Goal: Information Seeking & Learning: Learn about a topic

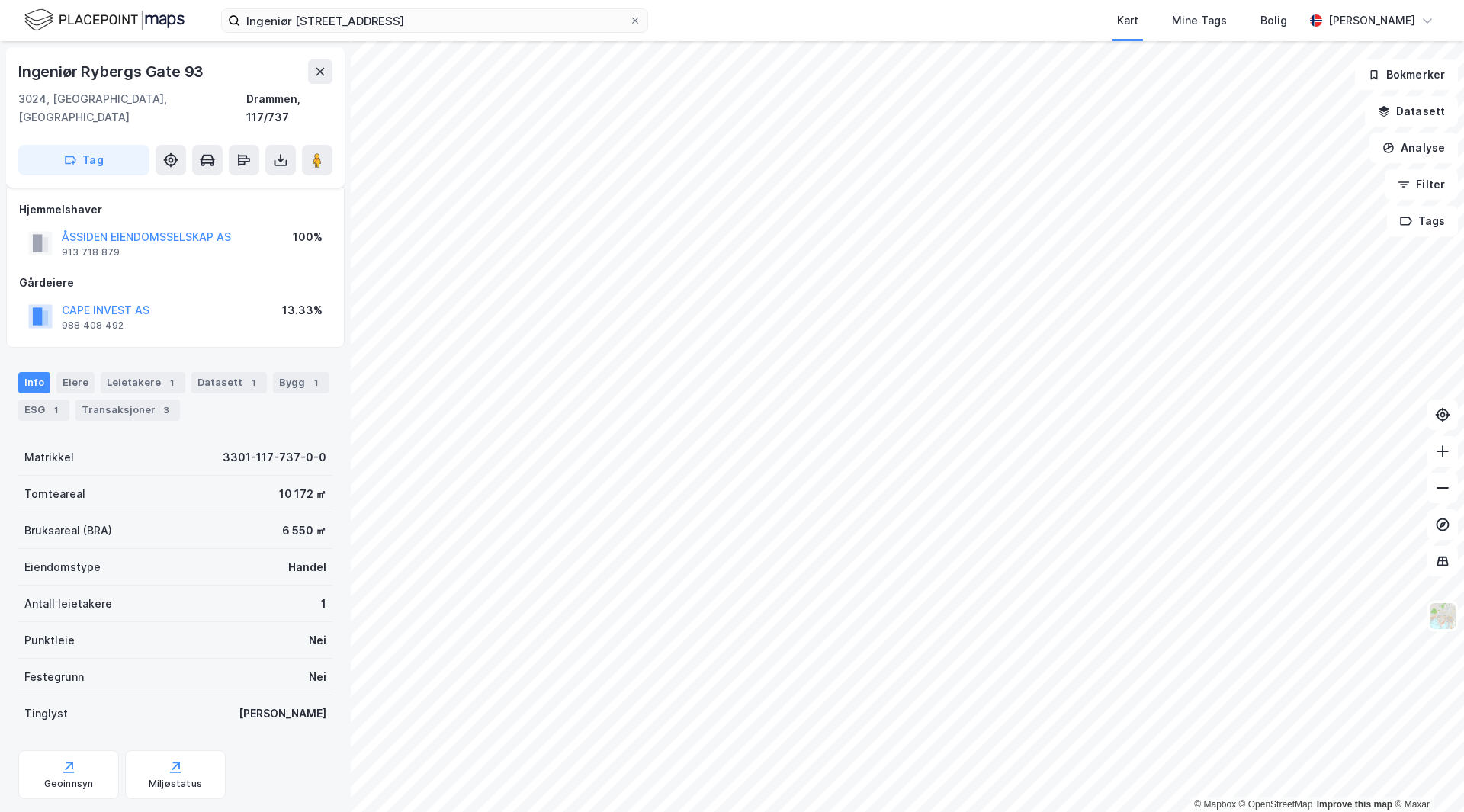
scroll to position [18, 0]
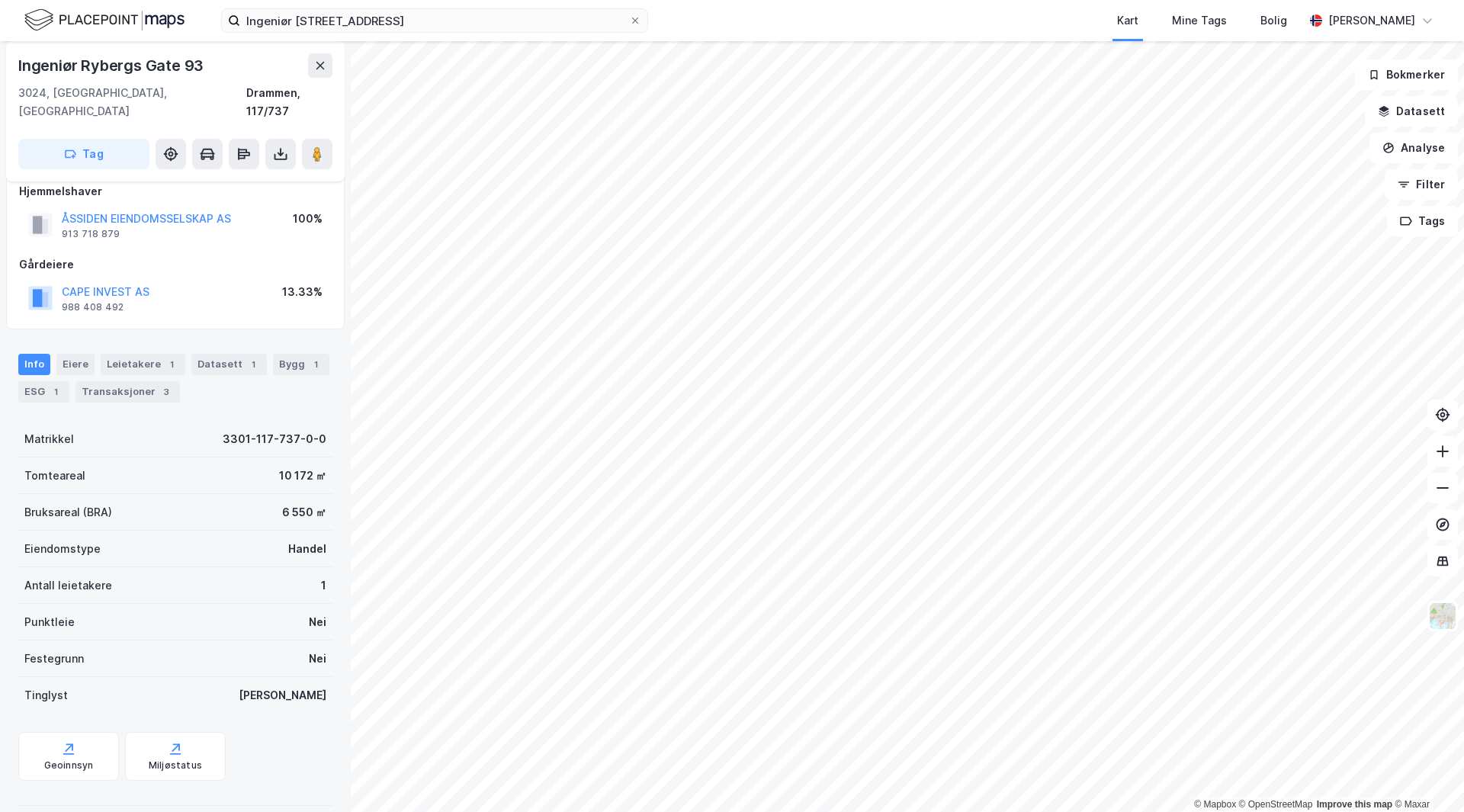
click at [705, 811] on html "Ingeniør [STREET_ADDRESS] Mine Tags Bolig [PERSON_NAME] © Mapbox © OpenStreetMa…" at bounding box center [732, 406] width 1464 height 812
click at [840, 811] on html "Ingeniør [STREET_ADDRESS] Mine Tags Bolig [PERSON_NAME] © Mapbox © OpenStreetMa…" at bounding box center [732, 406] width 1464 height 812
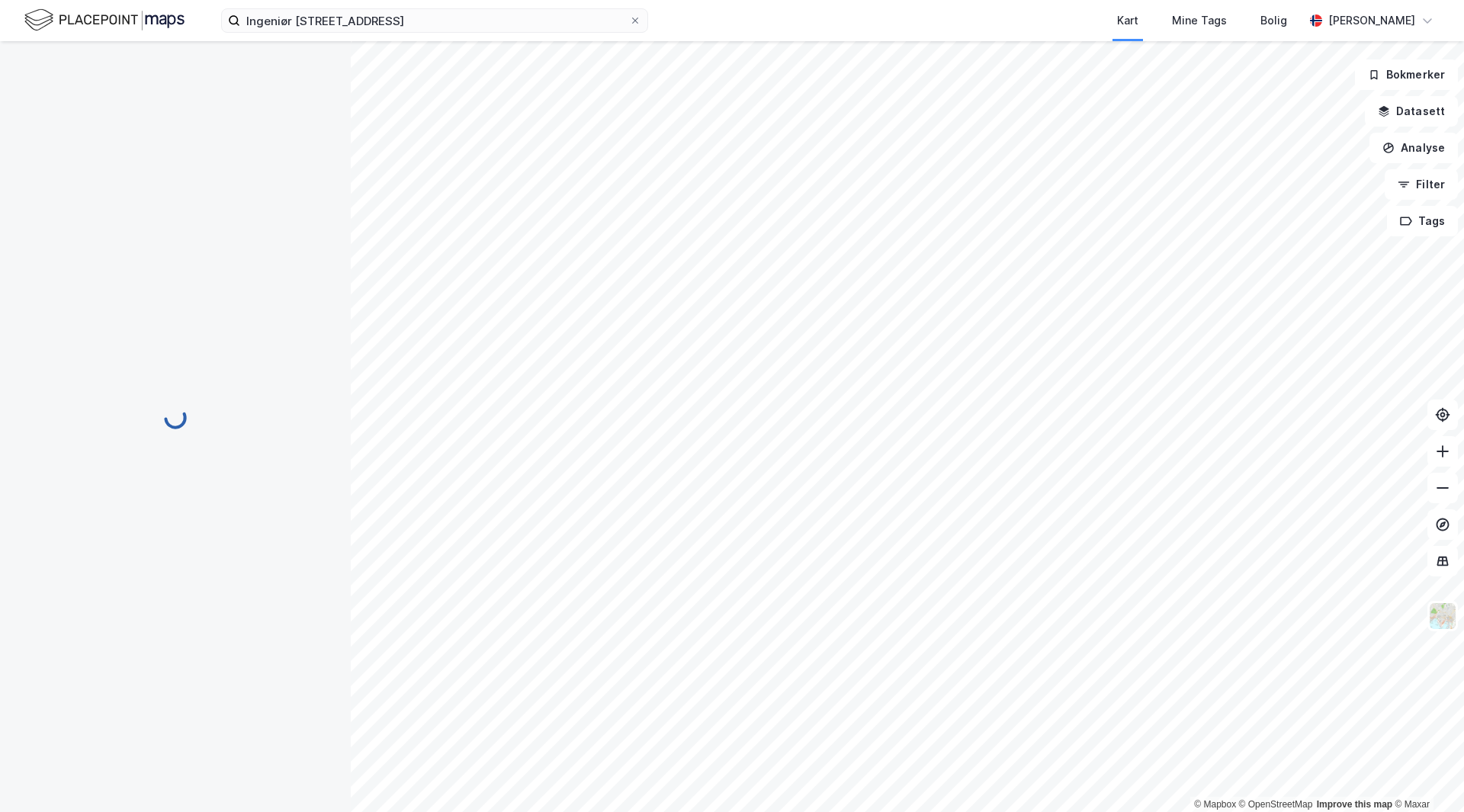
scroll to position [18, 0]
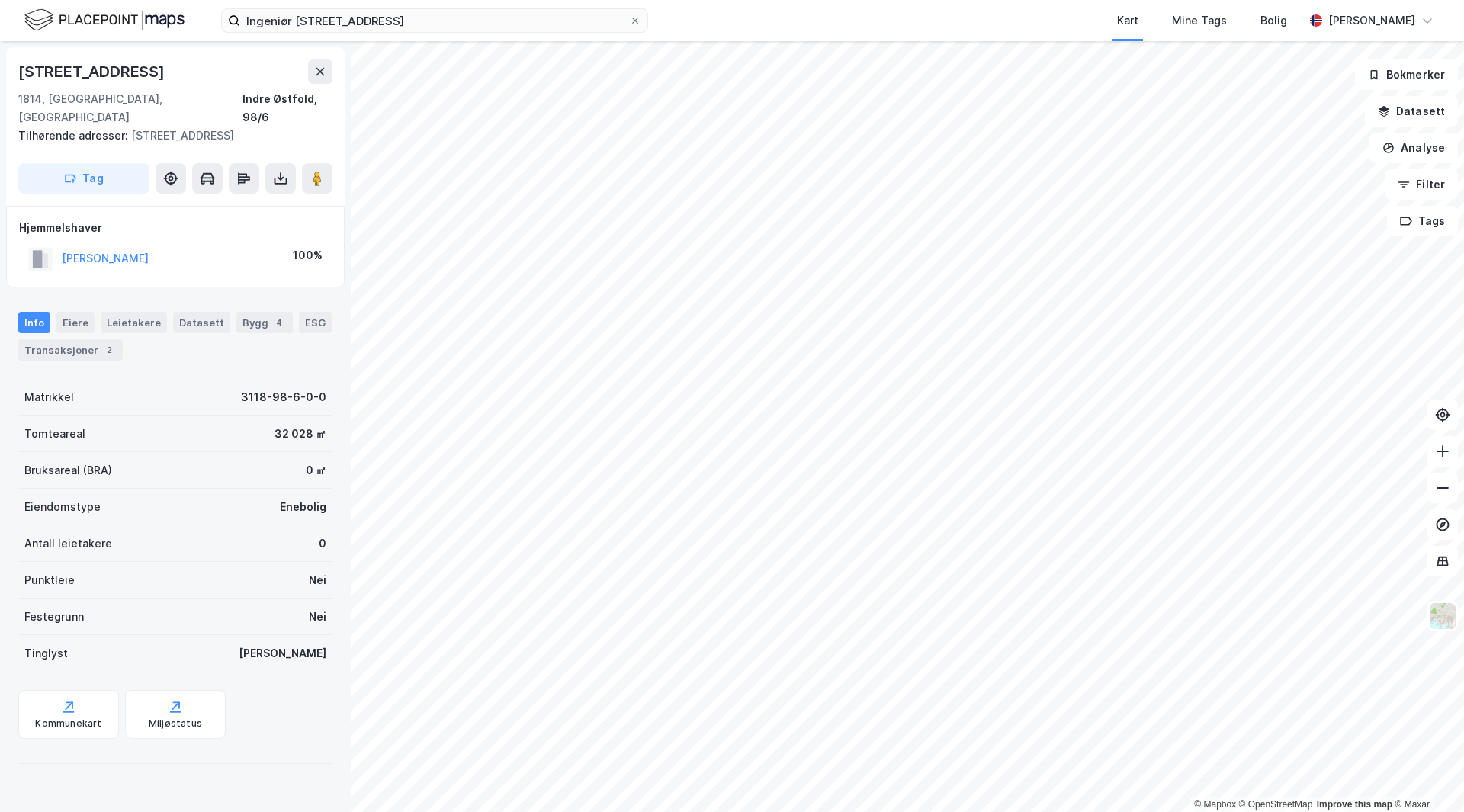
scroll to position [18, 0]
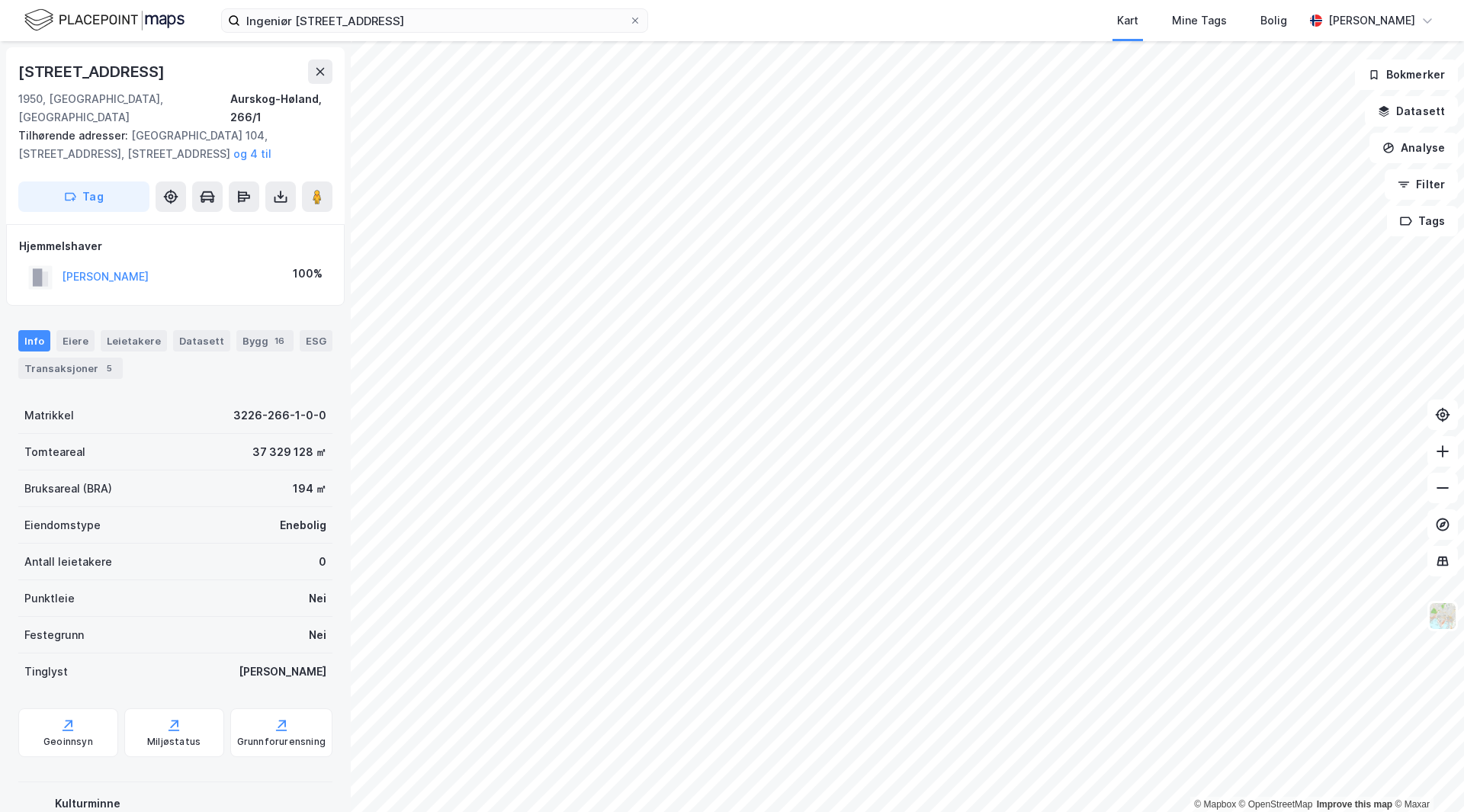
scroll to position [18, 0]
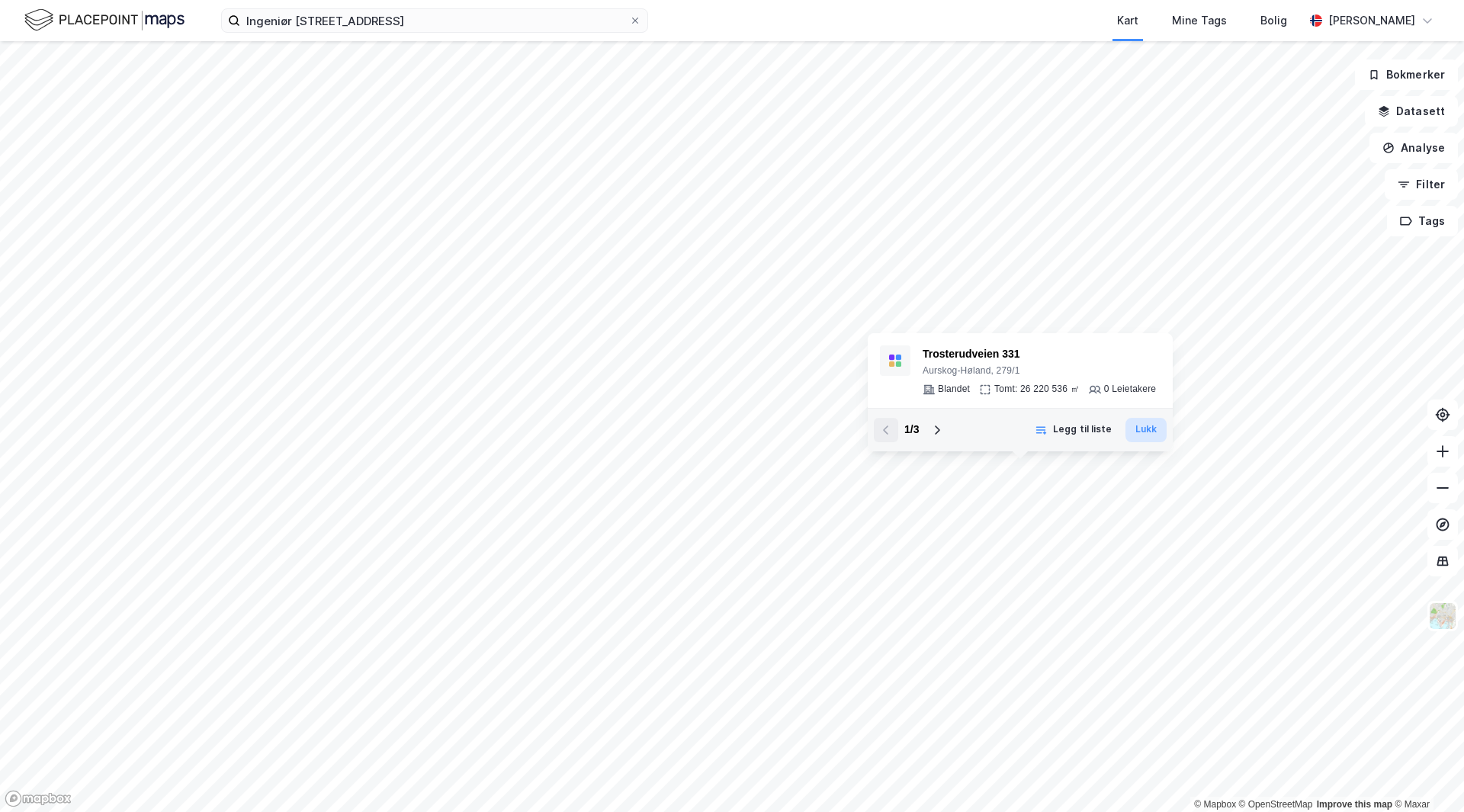
click at [1151, 427] on button "Lukk" at bounding box center [1146, 429] width 42 height 24
click at [1153, 435] on button "Lukk" at bounding box center [1146, 429] width 42 height 24
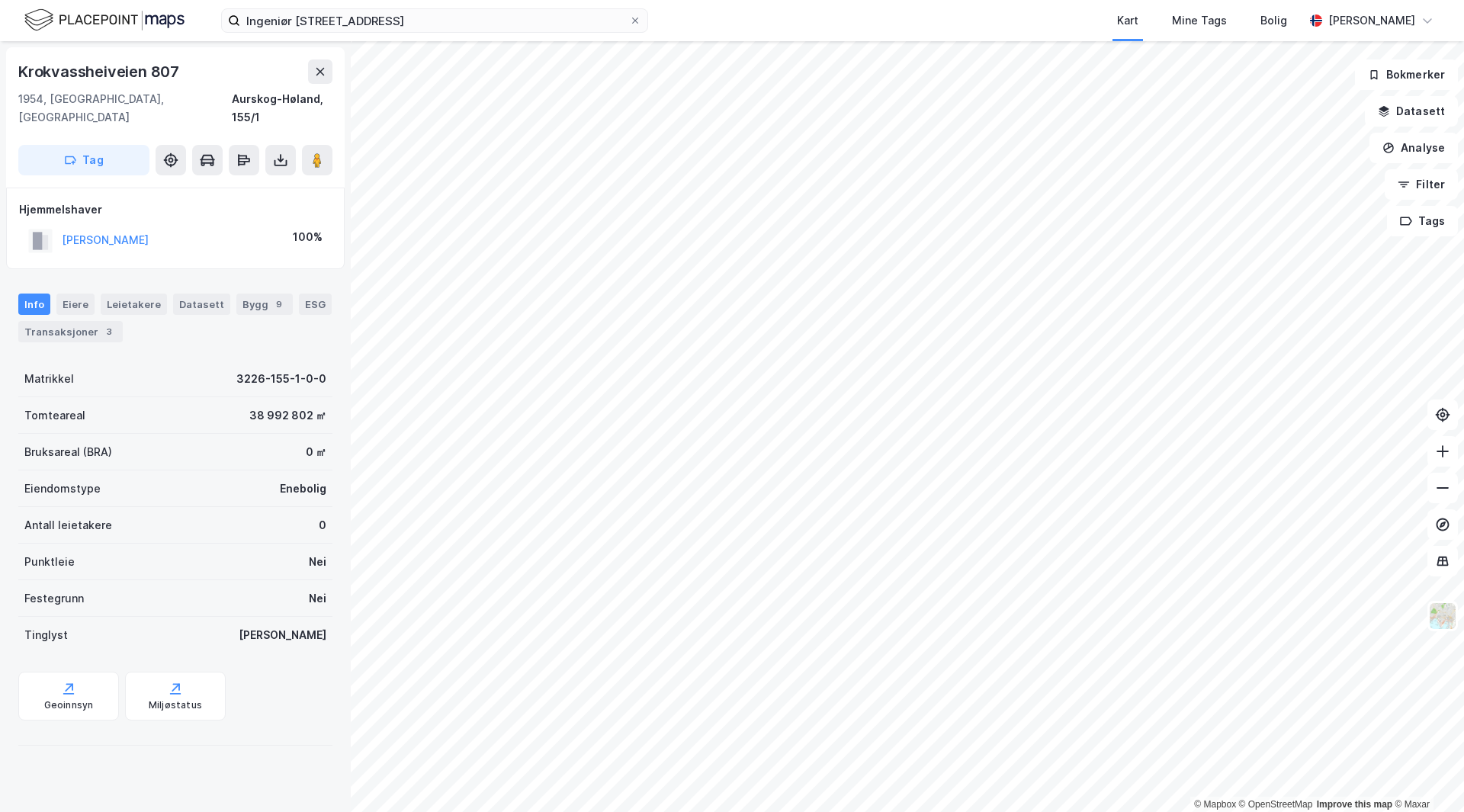
scroll to position [18, 0]
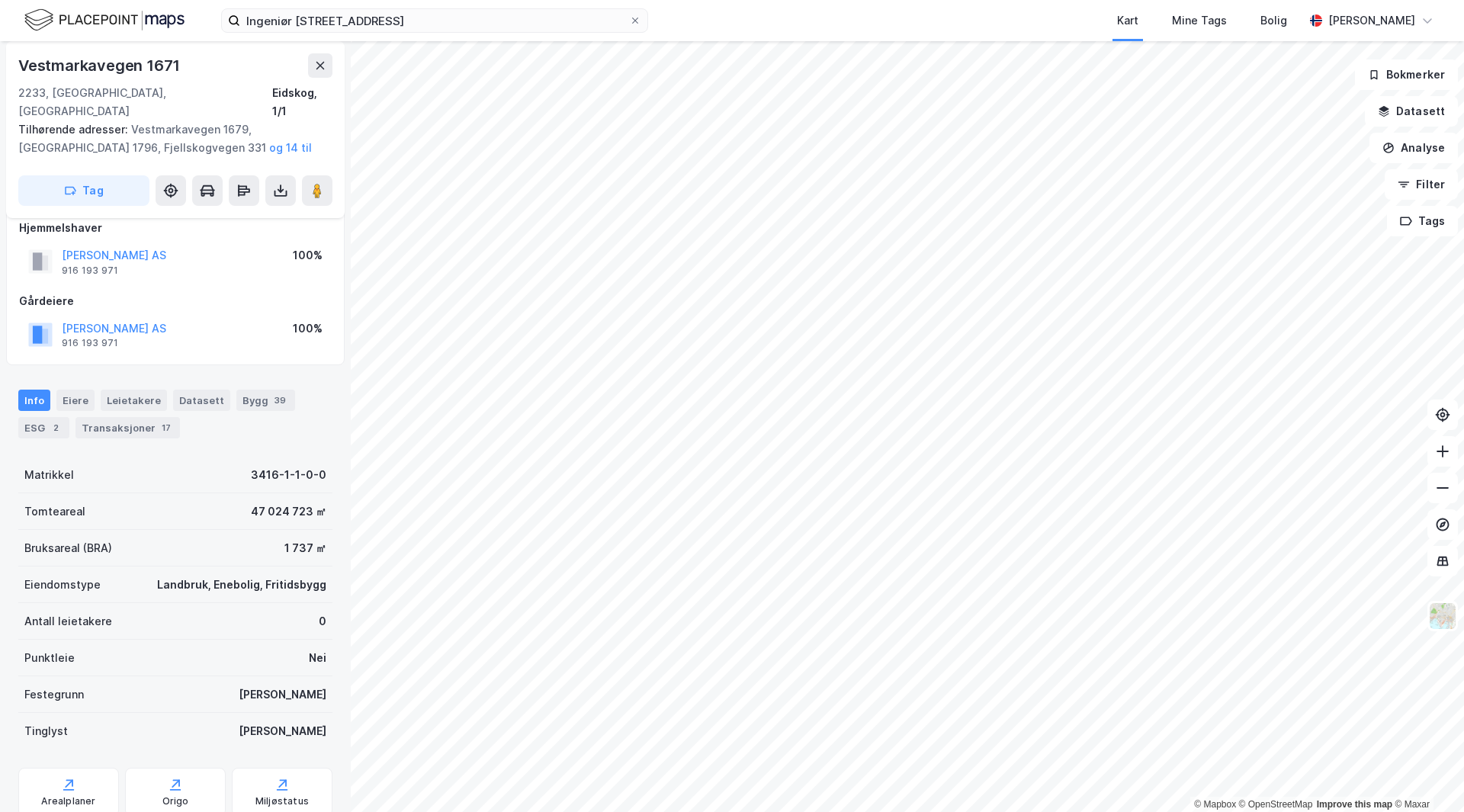
scroll to position [18, 0]
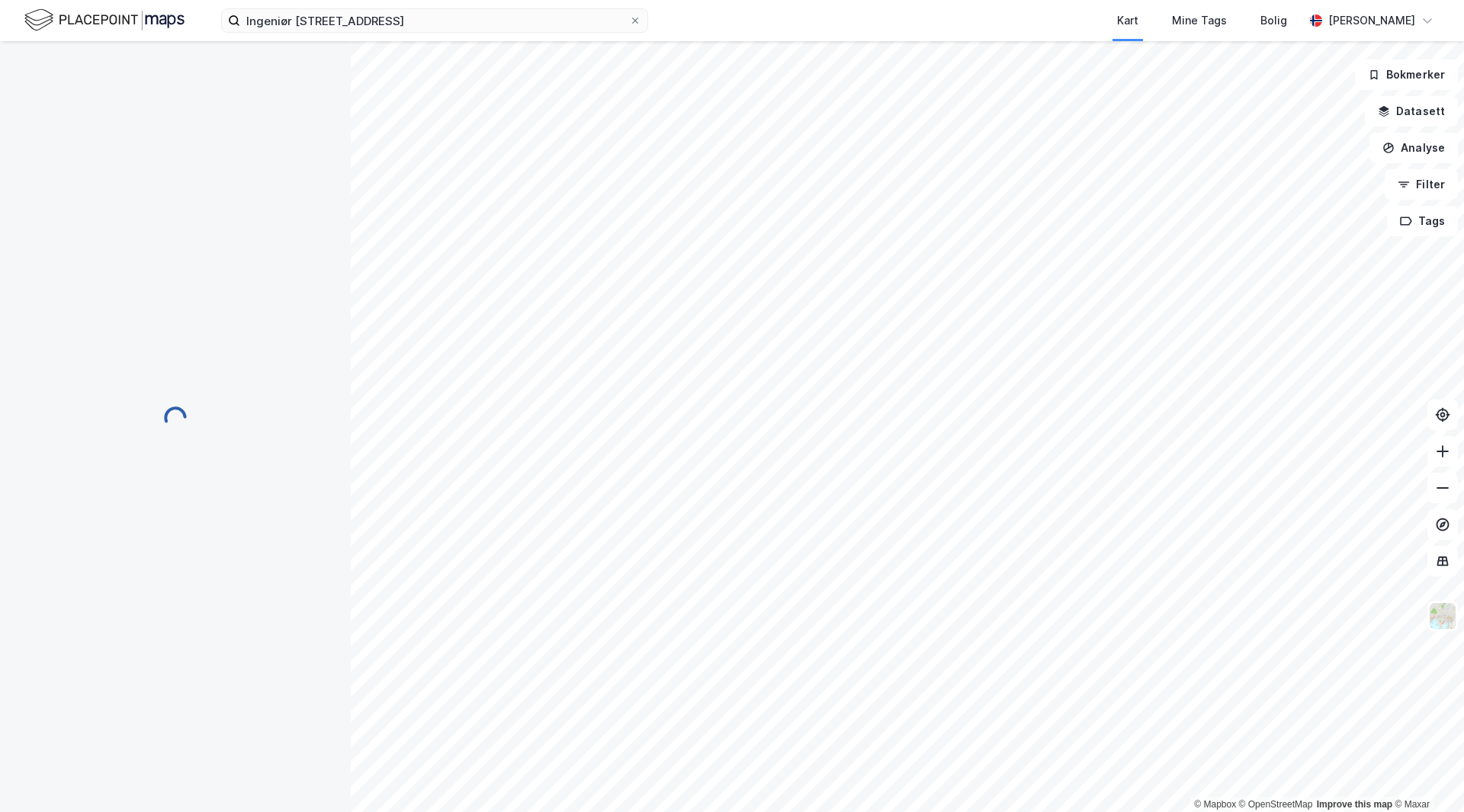
scroll to position [18, 0]
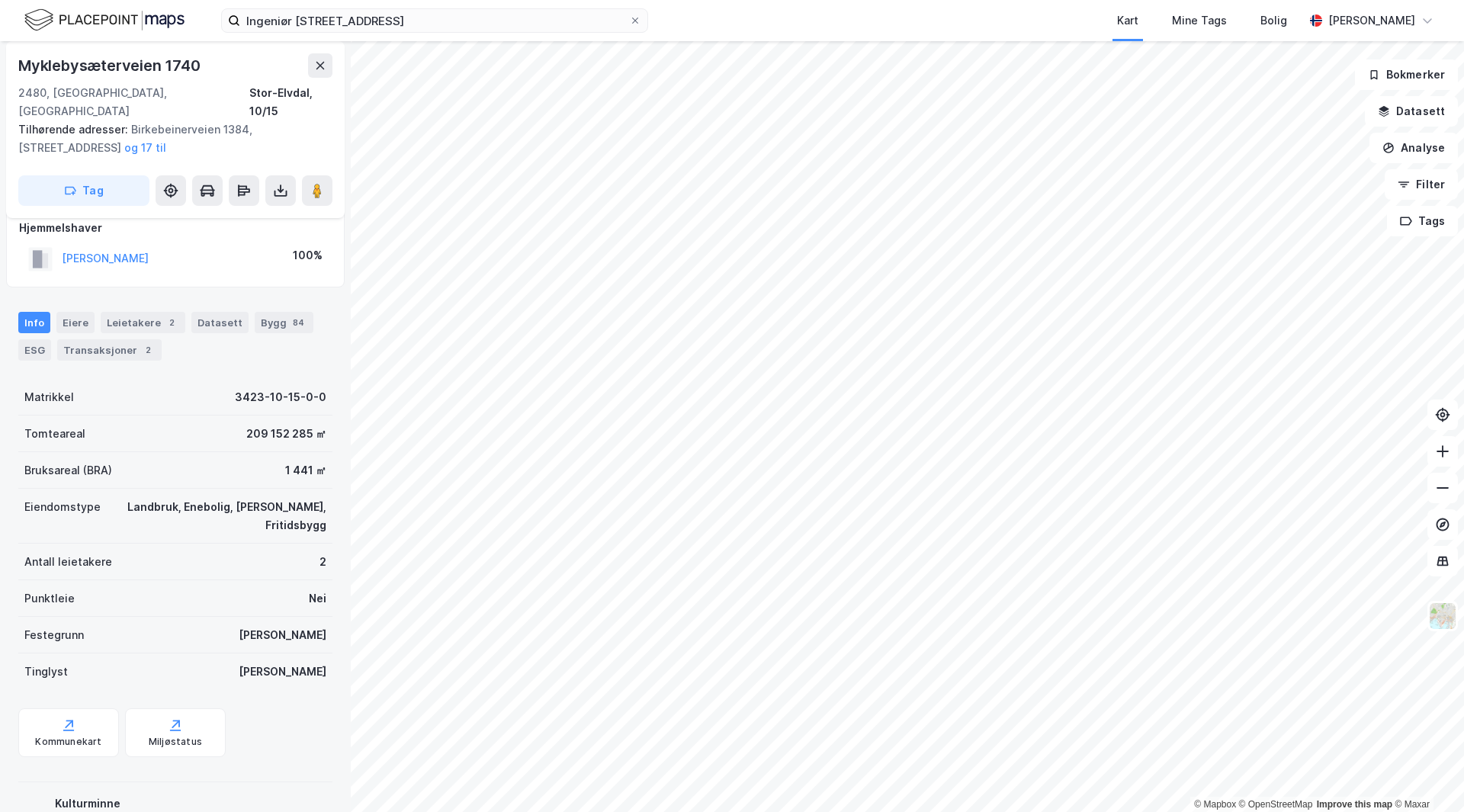
scroll to position [18, 0]
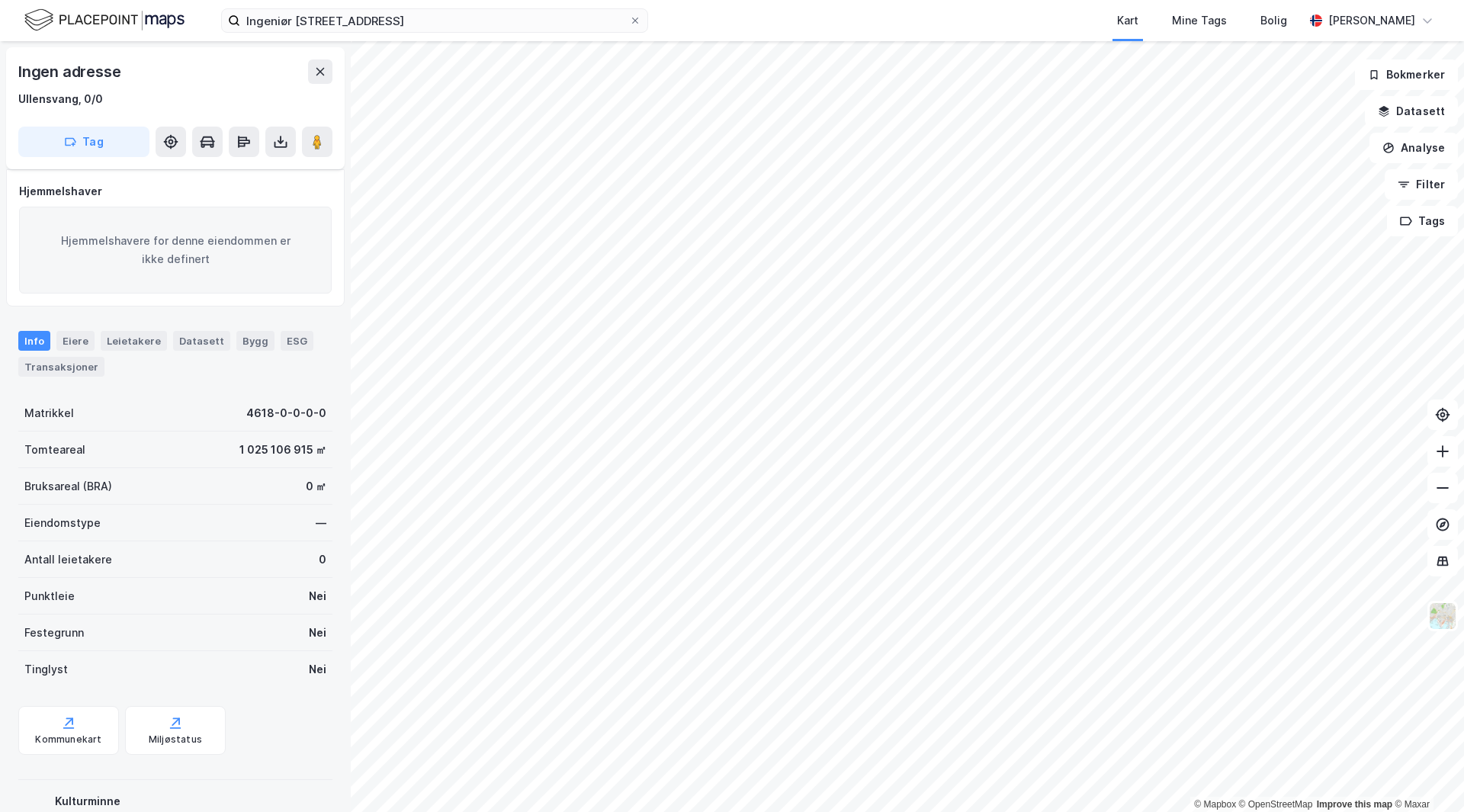
scroll to position [18, 0]
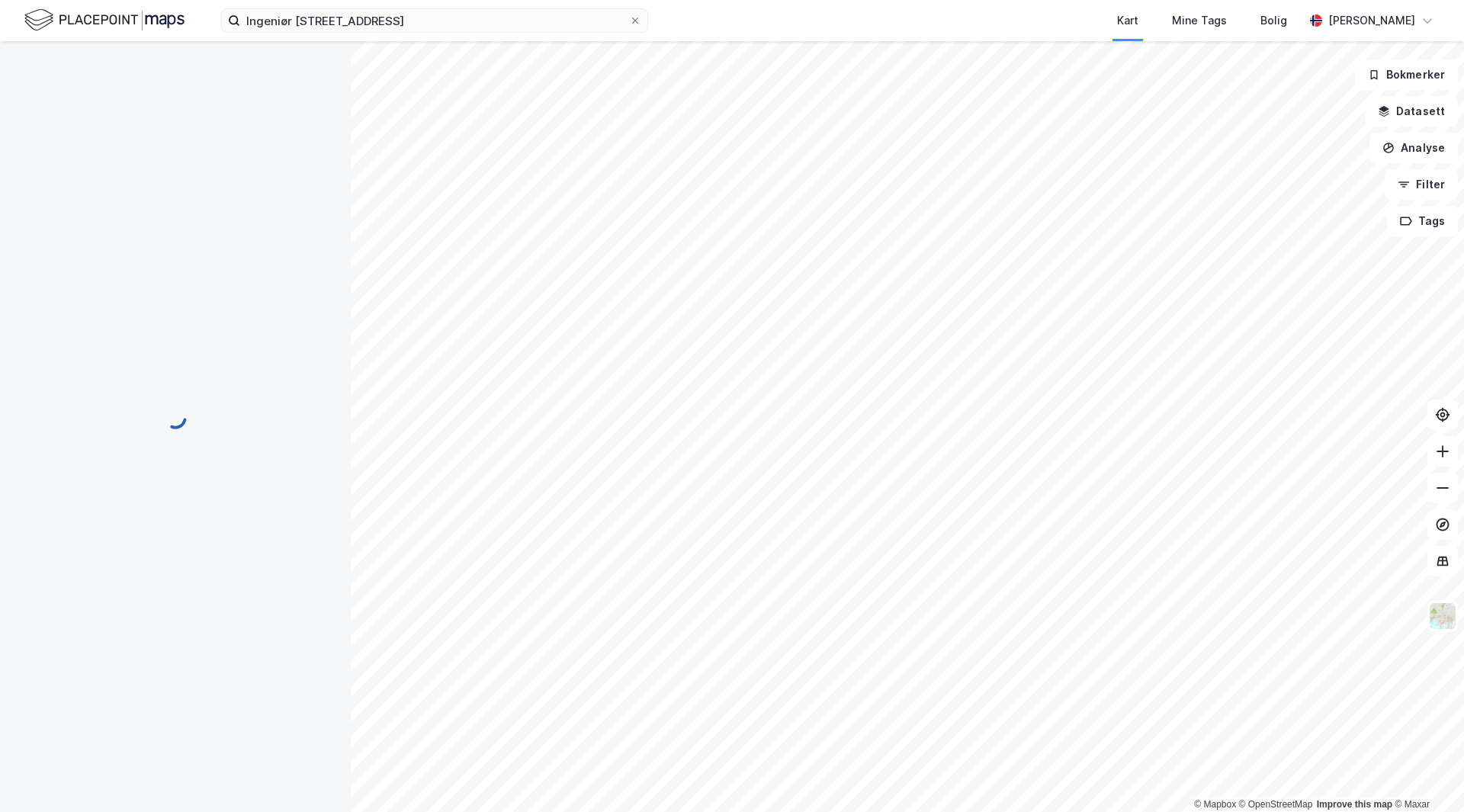
scroll to position [18, 0]
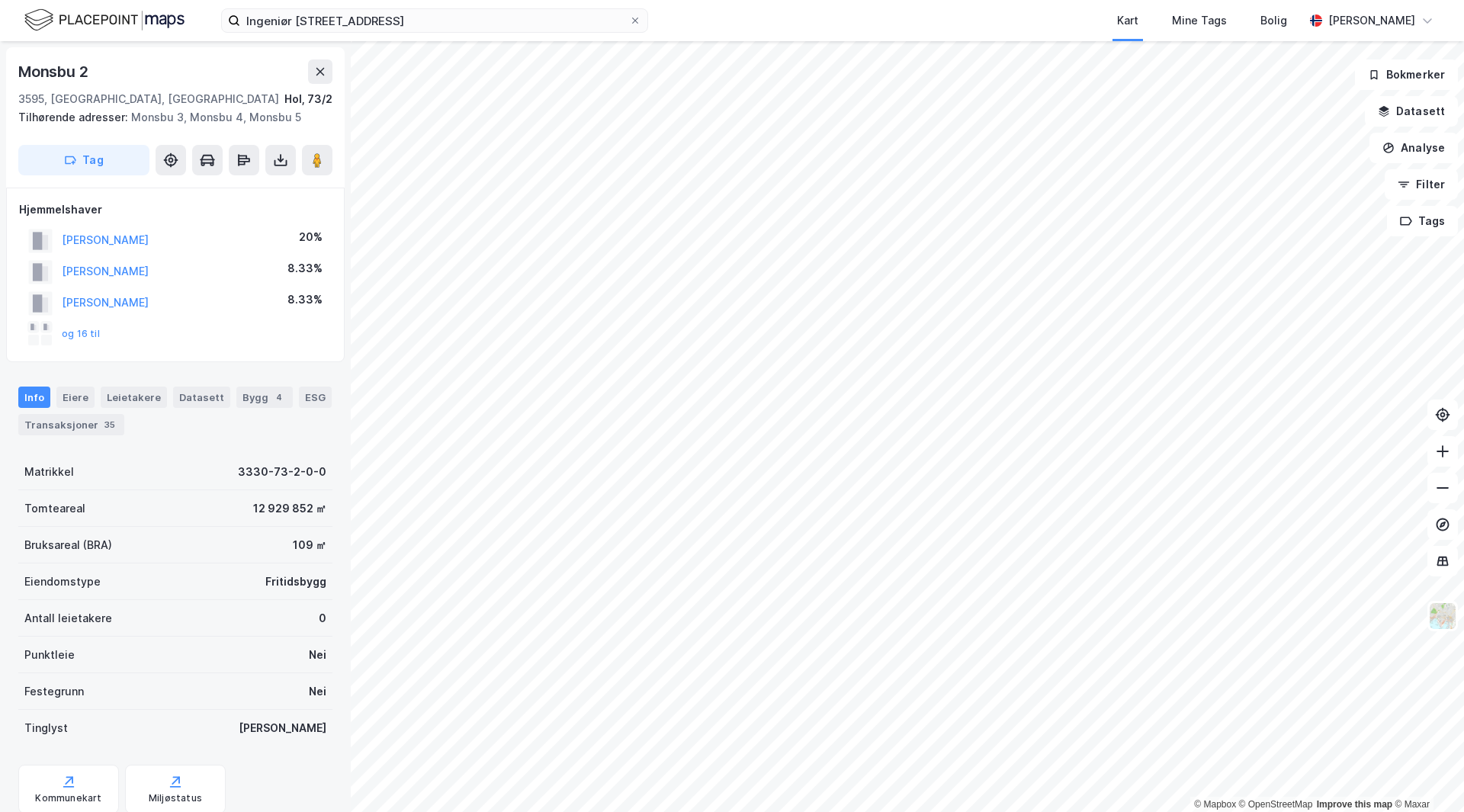
scroll to position [18, 0]
